Goal: Task Accomplishment & Management: Complete application form

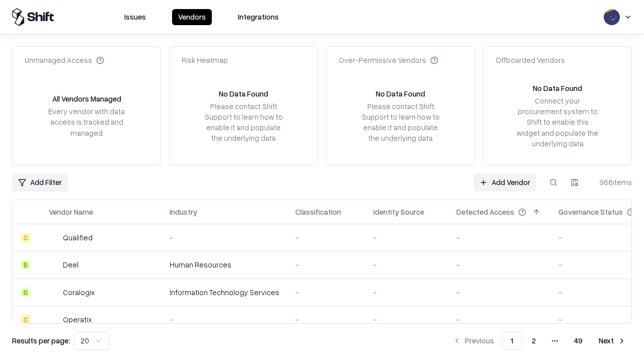
click at [504, 182] on link "Add Vendor" at bounding box center [504, 183] width 63 height 18
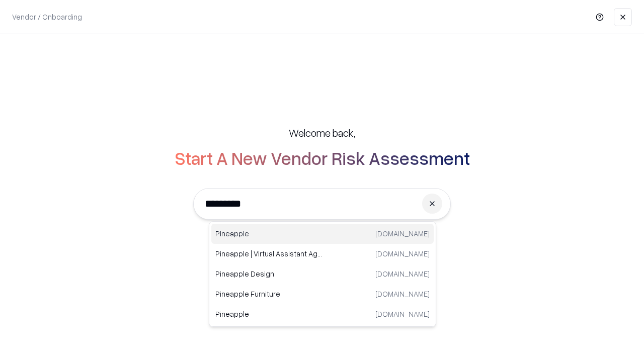
click at [322, 234] on div "Pineapple pineappleenergy.com" at bounding box center [322, 234] width 222 height 20
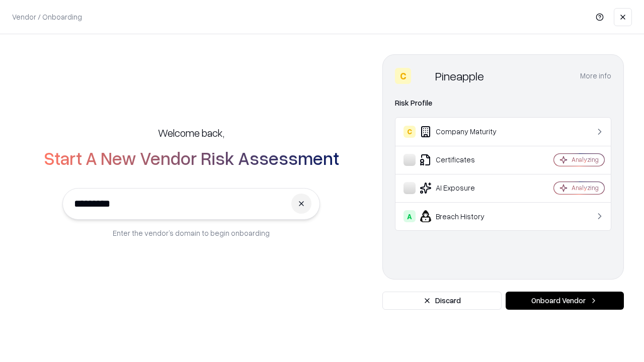
type input "*********"
click at [564, 301] on button "Onboard Vendor" at bounding box center [564, 301] width 118 height 18
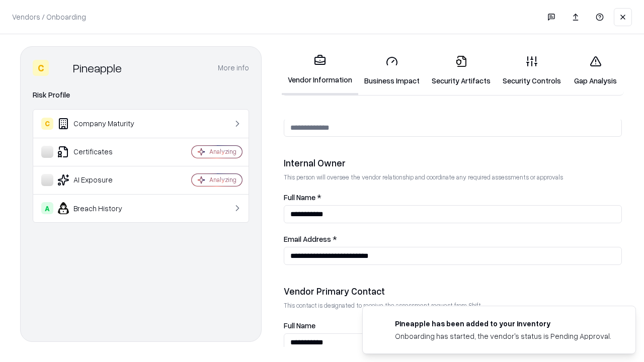
scroll to position [521, 0]
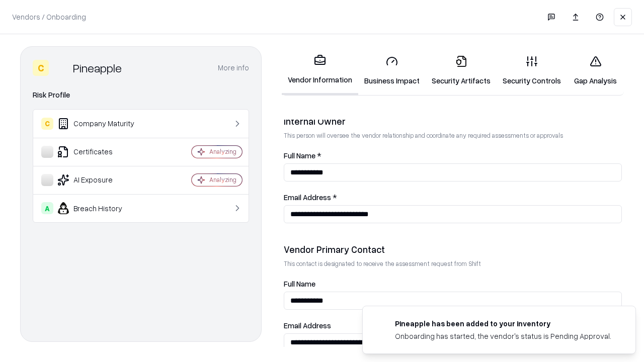
click at [392, 70] on link "Business Impact" at bounding box center [391, 70] width 67 height 47
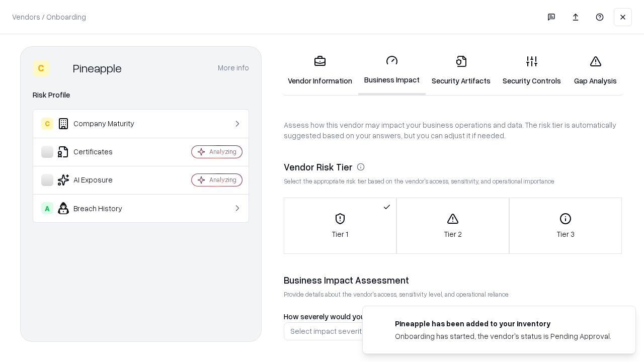
click at [461, 70] on link "Security Artifacts" at bounding box center [460, 70] width 71 height 47
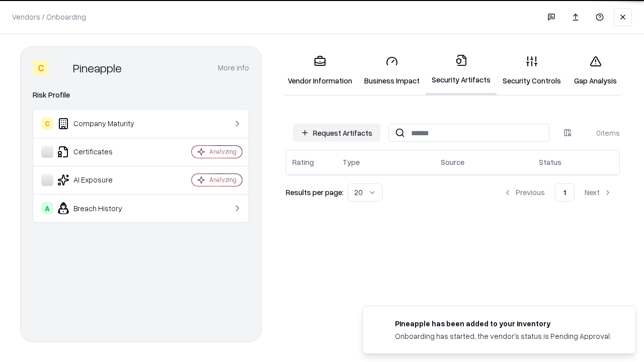
click at [336, 133] on button "Request Artifacts" at bounding box center [337, 133] width 88 height 18
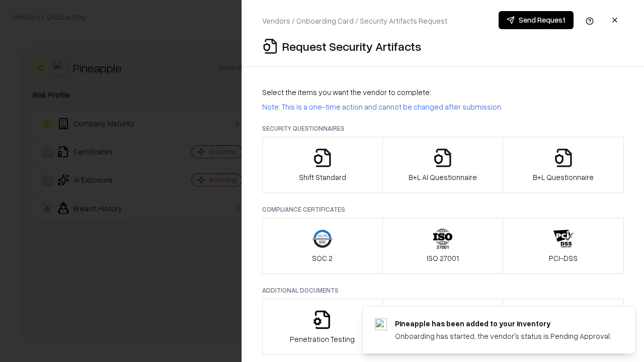
click at [322, 165] on icon "button" at bounding box center [322, 158] width 20 height 20
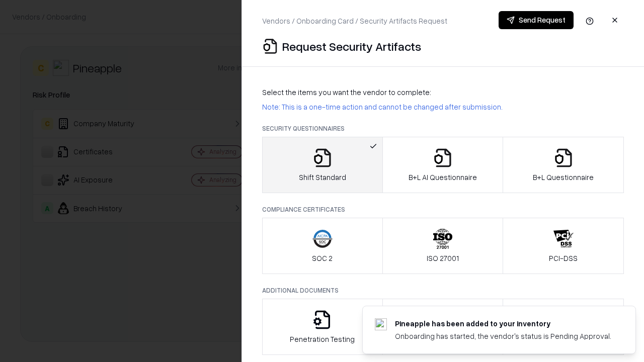
click at [536, 20] on button "Send Request" at bounding box center [535, 20] width 75 height 18
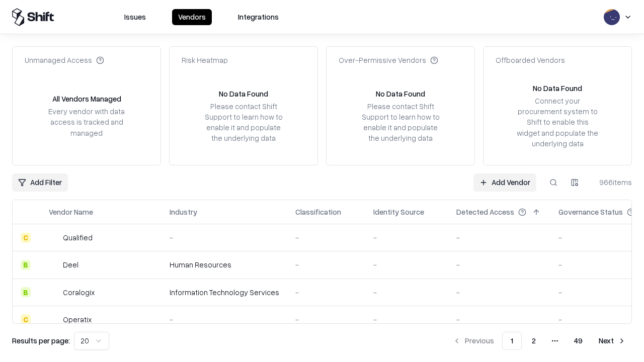
click at [553, 182] on button at bounding box center [553, 183] width 18 height 18
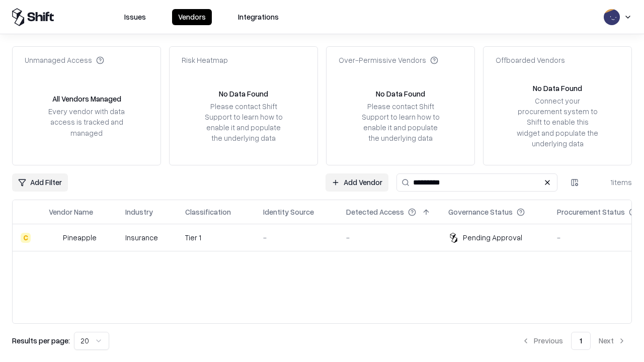
type input "*********"
click at [328, 237] on div "-" at bounding box center [296, 237] width 67 height 11
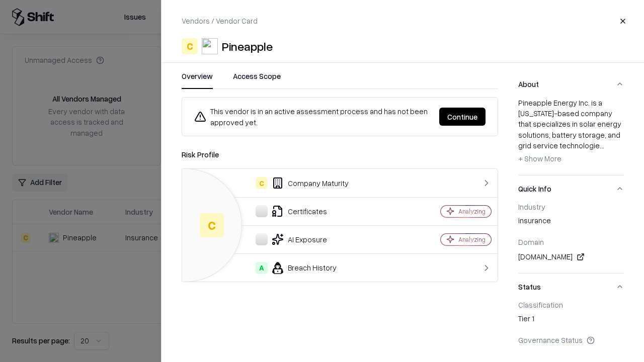
click at [462, 117] on button "Continue" at bounding box center [462, 117] width 46 height 18
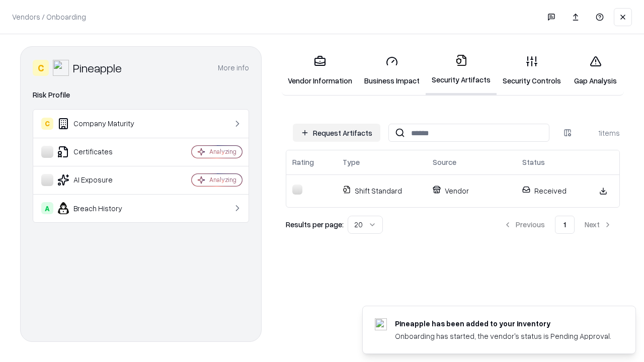
click at [595, 70] on link "Gap Analysis" at bounding box center [595, 70] width 57 height 47
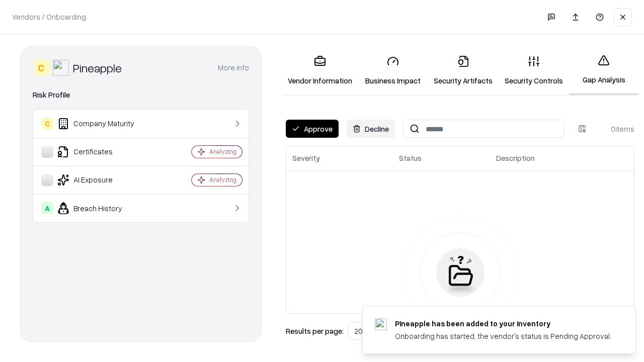
click at [312, 129] on button "Approve" at bounding box center [312, 129] width 53 height 18
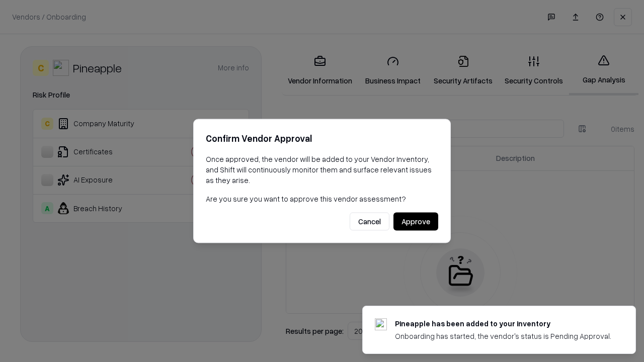
click at [415, 221] on button "Approve" at bounding box center [415, 222] width 45 height 18
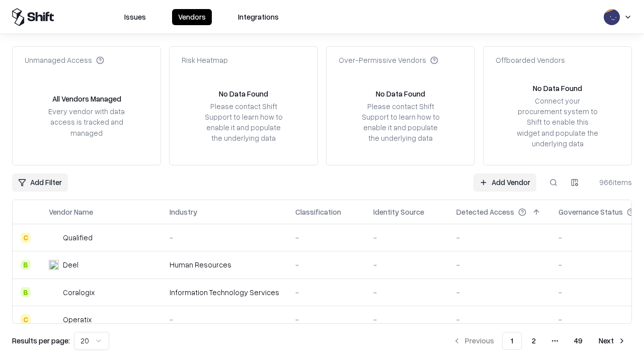
type input "*********"
click at [504, 182] on link "Add Vendor" at bounding box center [504, 183] width 63 height 18
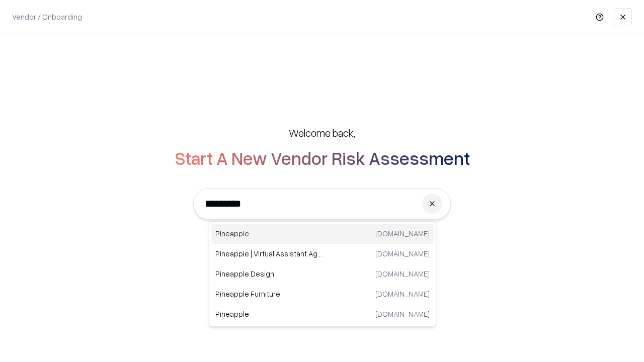
click at [322, 234] on div "Pineapple pineappleenergy.com" at bounding box center [322, 234] width 222 height 20
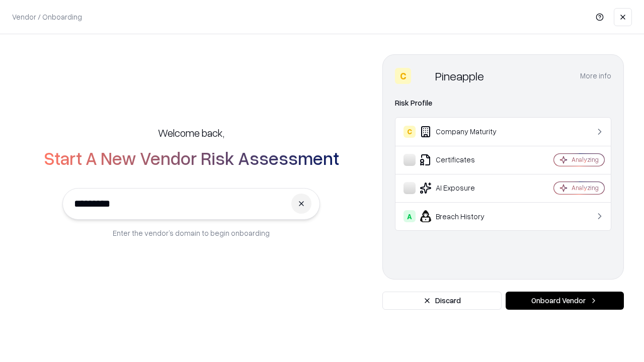
type input "*********"
click at [564, 301] on button "Onboard Vendor" at bounding box center [564, 301] width 118 height 18
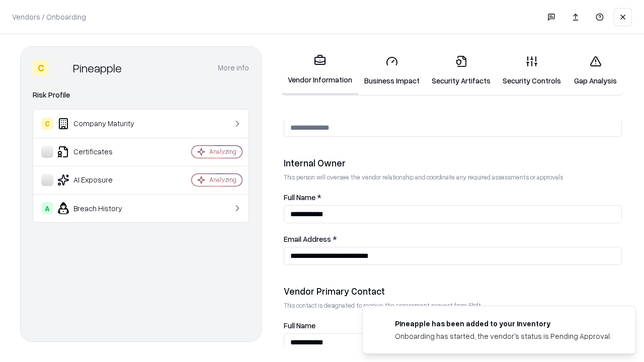
scroll to position [521, 0]
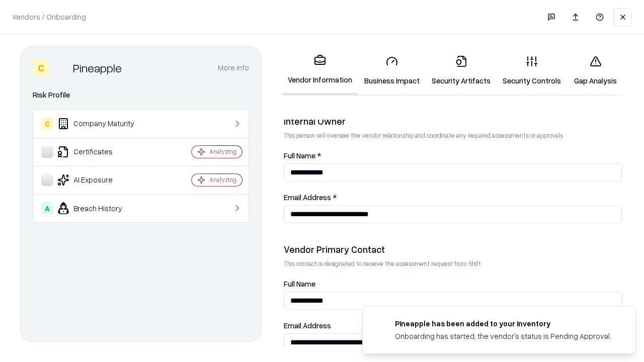
click at [595, 70] on link "Gap Analysis" at bounding box center [595, 70] width 57 height 47
